Goal: Information Seeking & Learning: Learn about a topic

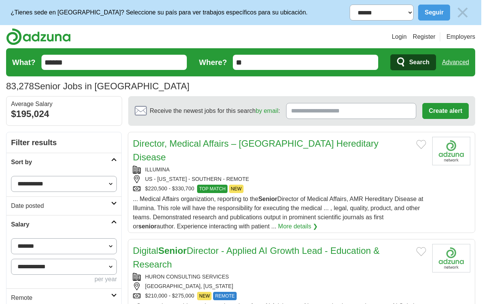
scroll to position [999, 0]
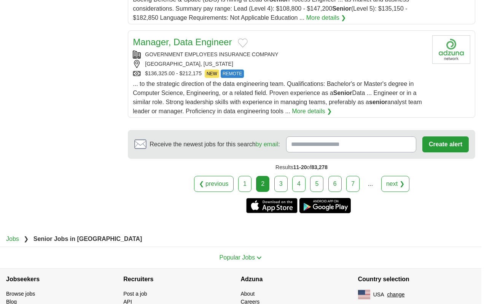
click at [393, 176] on link "next ❯" at bounding box center [395, 184] width 28 height 16
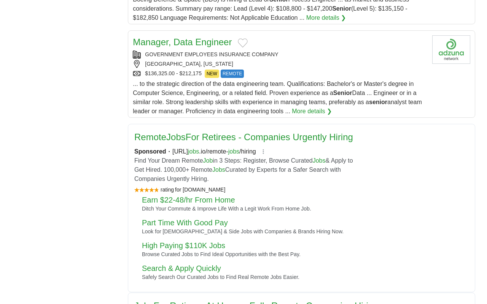
scroll to position [0, 0]
